Goal: Information Seeking & Learning: Learn about a topic

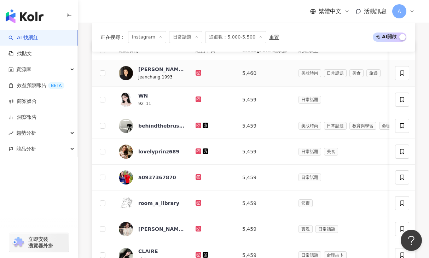
click at [199, 72] on icon at bounding box center [198, 72] width 3 height 3
click at [196, 126] on icon at bounding box center [198, 125] width 5 height 4
click at [196, 151] on icon at bounding box center [198, 151] width 5 height 4
click at [199, 176] on icon at bounding box center [198, 177] width 5 height 4
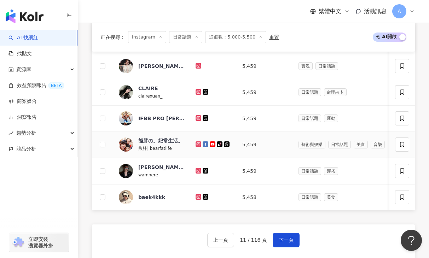
scroll to position [429, 0]
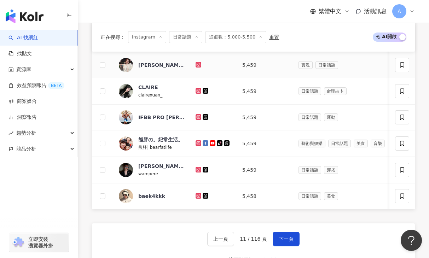
click at [200, 64] on icon at bounding box center [198, 65] width 6 height 6
click at [199, 91] on icon at bounding box center [198, 91] width 5 height 4
click at [199, 145] on icon at bounding box center [198, 143] width 6 height 6
click at [200, 168] on icon at bounding box center [198, 169] width 5 height 4
click at [200, 198] on icon at bounding box center [198, 196] width 6 height 6
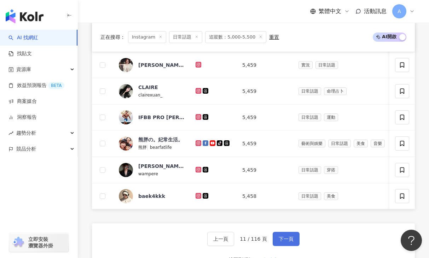
click at [279, 240] on span "下一頁" at bounding box center [285, 239] width 15 height 6
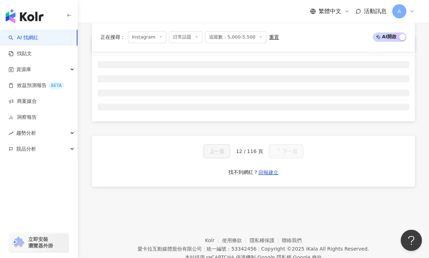
scroll to position [270, 0]
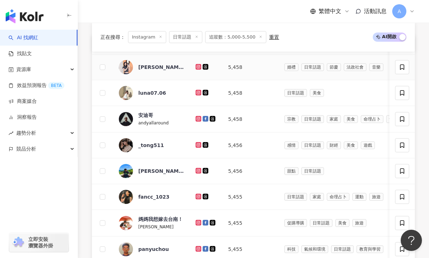
click at [199, 67] on icon at bounding box center [198, 66] width 3 height 3
click at [198, 92] on icon at bounding box center [198, 92] width 1 height 1
click at [196, 93] on icon at bounding box center [198, 93] width 6 height 6
click at [198, 145] on icon at bounding box center [198, 144] width 1 height 1
click at [198, 119] on icon at bounding box center [198, 118] width 1 height 1
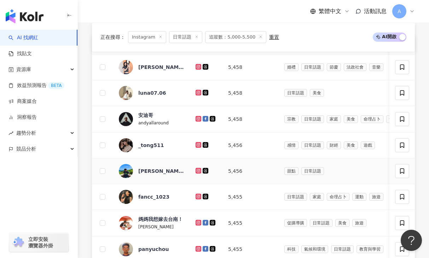
click at [198, 171] on icon at bounding box center [198, 170] width 1 height 1
click at [198, 145] on icon at bounding box center [198, 145] width 5 height 4
click at [198, 196] on icon at bounding box center [198, 196] width 1 height 1
click at [198, 222] on icon at bounding box center [198, 222] width 1 height 1
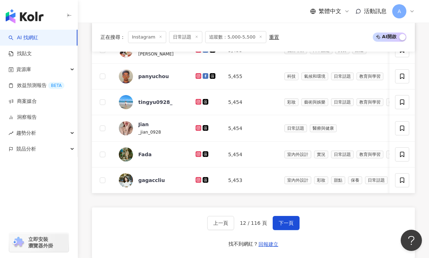
scroll to position [461, 0]
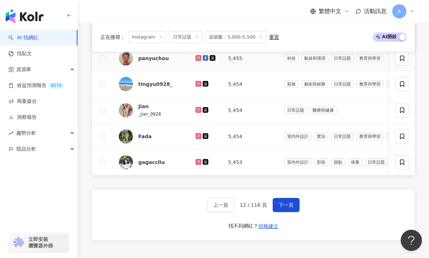
click at [196, 59] on icon at bounding box center [198, 58] width 6 height 6
click at [196, 86] on icon at bounding box center [198, 84] width 6 height 6
click at [200, 110] on icon at bounding box center [198, 110] width 5 height 4
click at [198, 136] on icon at bounding box center [198, 136] width 5 height 4
click at [194, 110] on td at bounding box center [206, 110] width 33 height 27
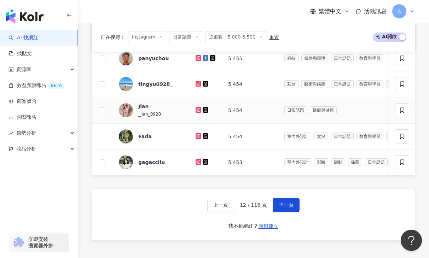
click at [195, 110] on icon at bounding box center [198, 110] width 6 height 6
click at [198, 160] on icon at bounding box center [198, 162] width 5 height 4
